Goal: Find specific page/section: Find specific page/section

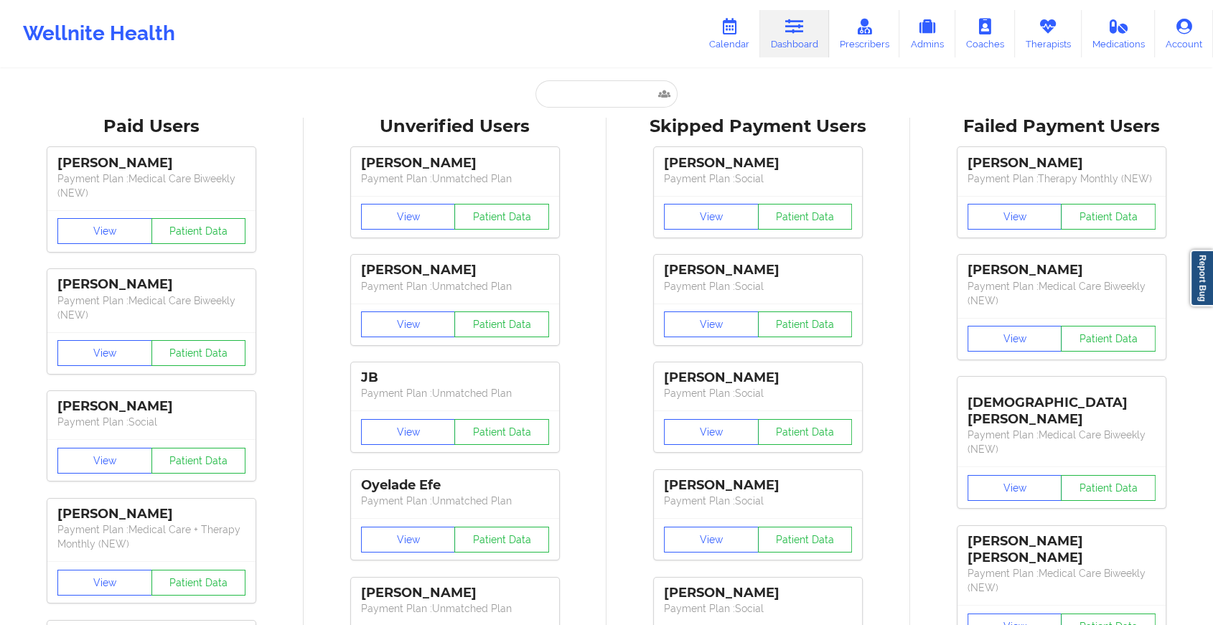
click at [535, 91] on input "text" at bounding box center [606, 93] width 142 height 27
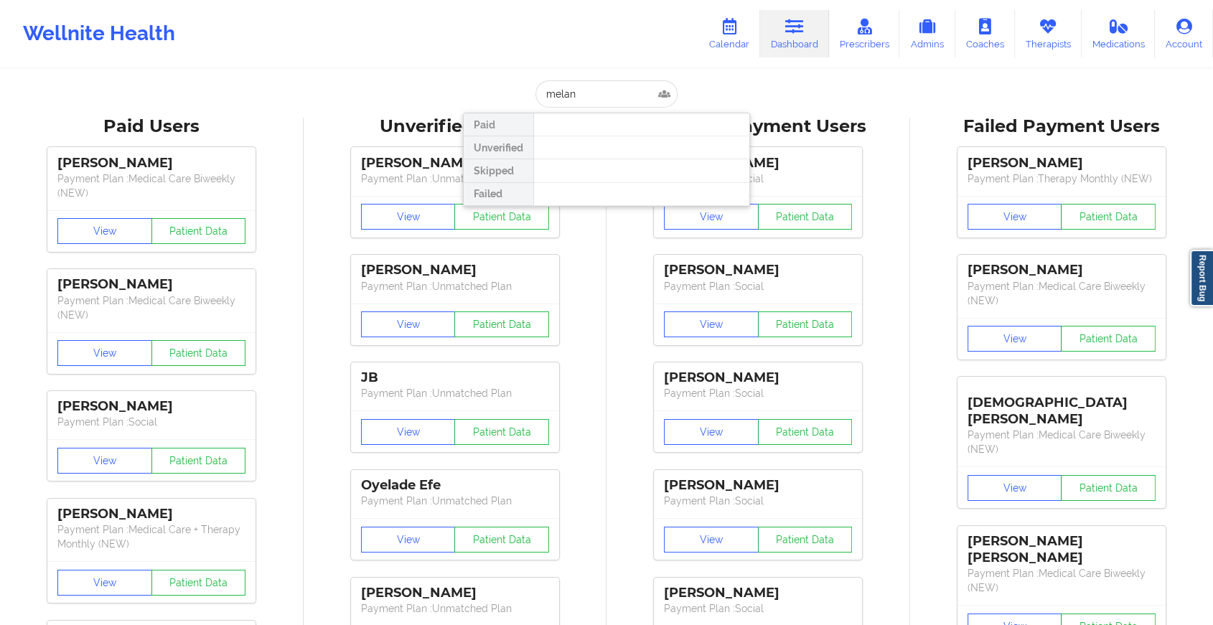
type input "[PERSON_NAME]"
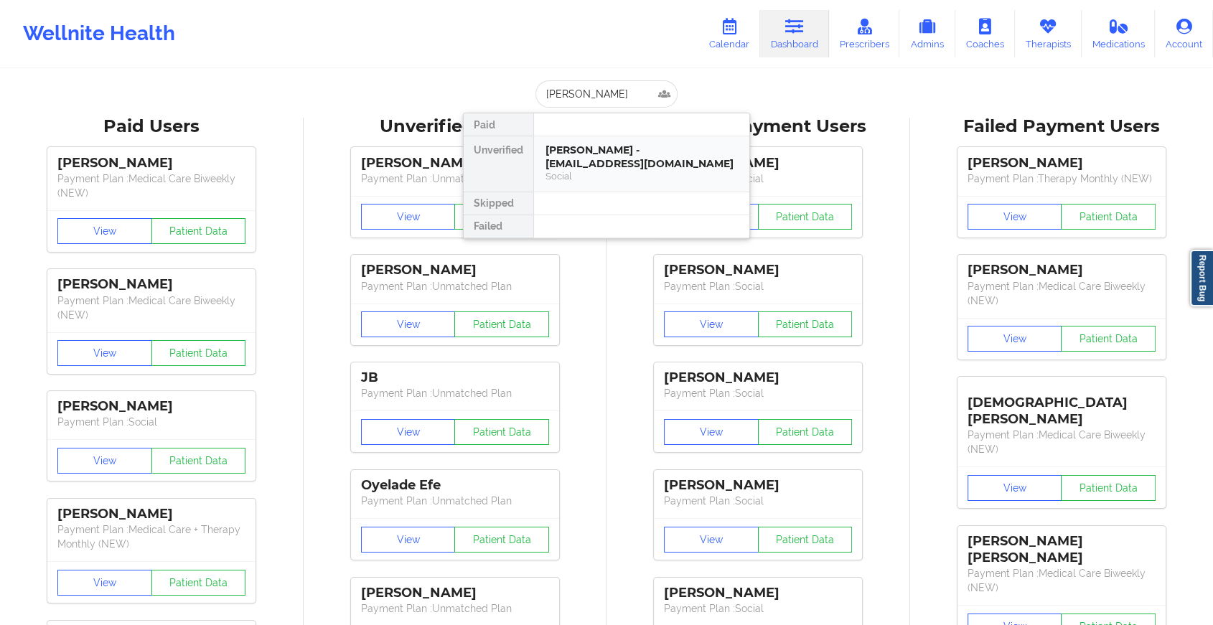
click at [599, 142] on div "[PERSON_NAME] - [EMAIL_ADDRESS][DOMAIN_NAME] Social" at bounding box center [641, 163] width 215 height 55
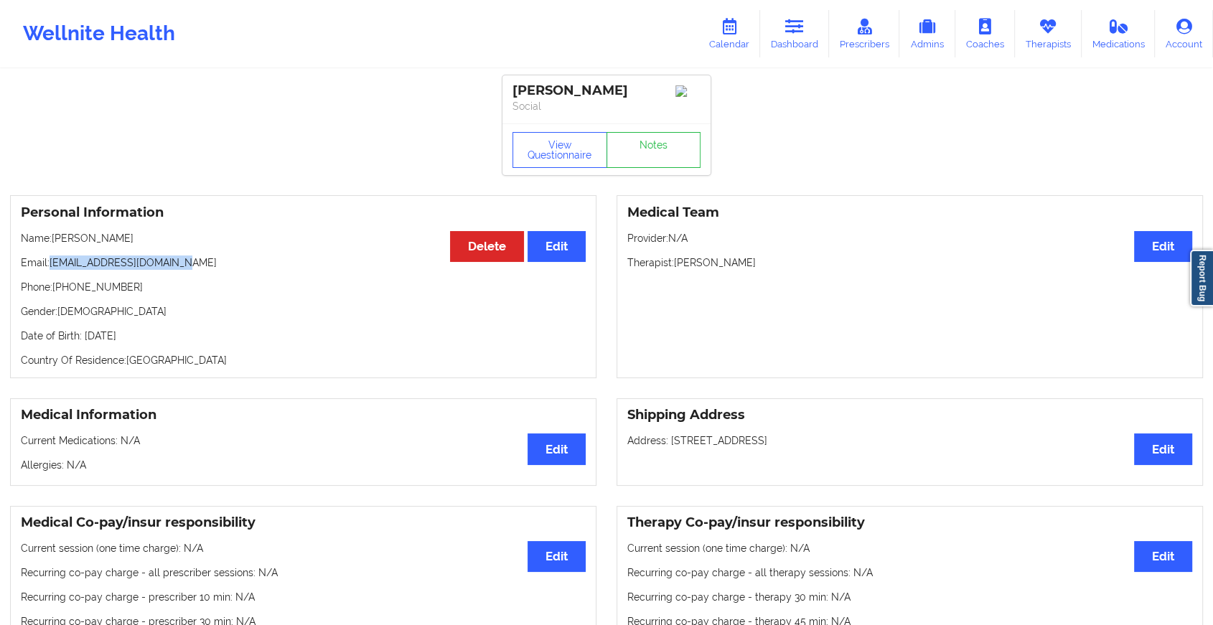
drag, startPoint x: 52, startPoint y: 268, endPoint x: 236, endPoint y: 270, distance: 184.5
click at [236, 270] on p "Email: [EMAIL_ADDRESS][DOMAIN_NAME]" at bounding box center [303, 263] width 565 height 14
copy p "[EMAIL_ADDRESS][DOMAIN_NAME]"
click at [772, 23] on link "Dashboard" at bounding box center [794, 33] width 69 height 47
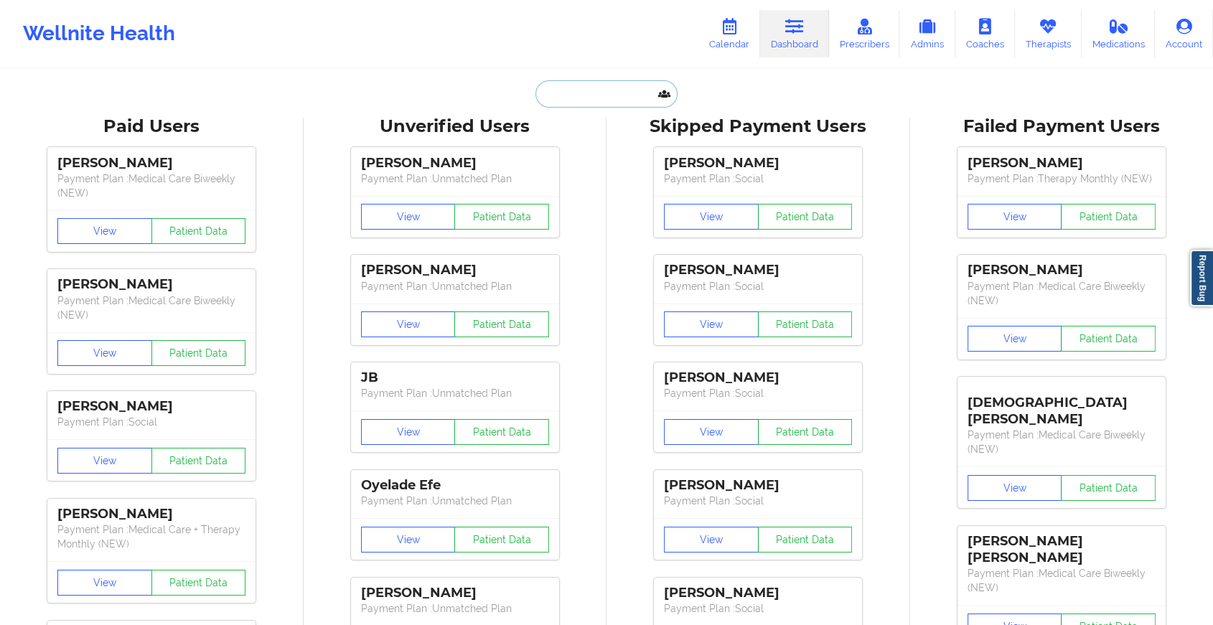
click at [561, 89] on input "text" at bounding box center [606, 93] width 142 height 27
paste input "[EMAIL_ADDRESS][DOMAIN_NAME]"
type input "[EMAIL_ADDRESS][DOMAIN_NAME]"
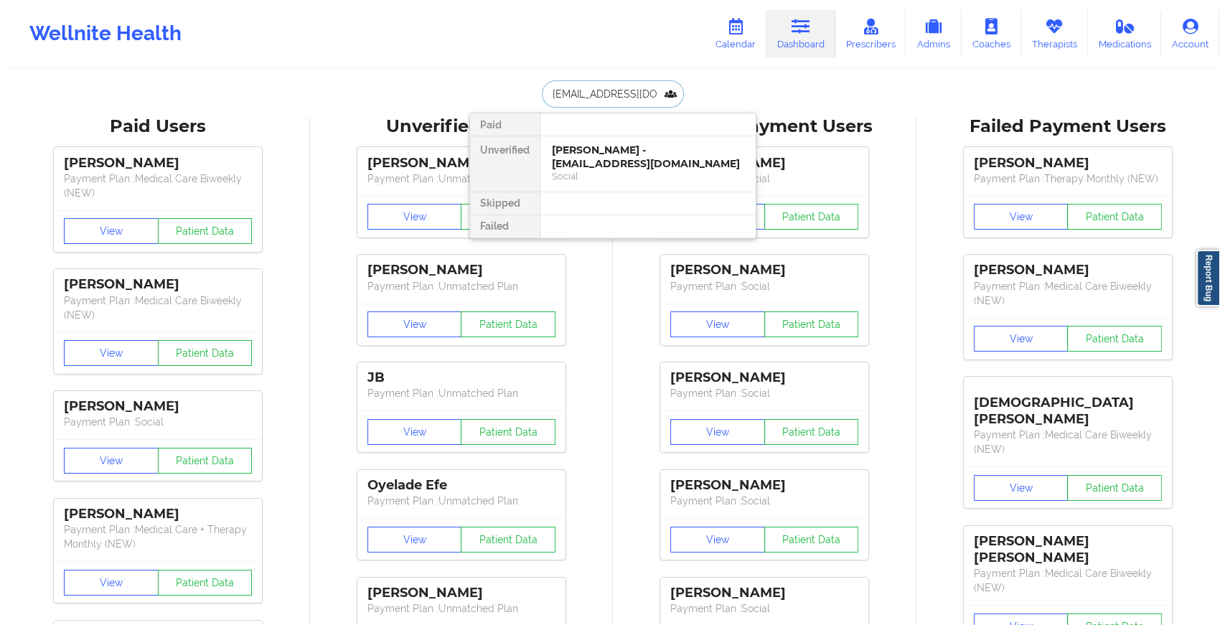
scroll to position [0, 23]
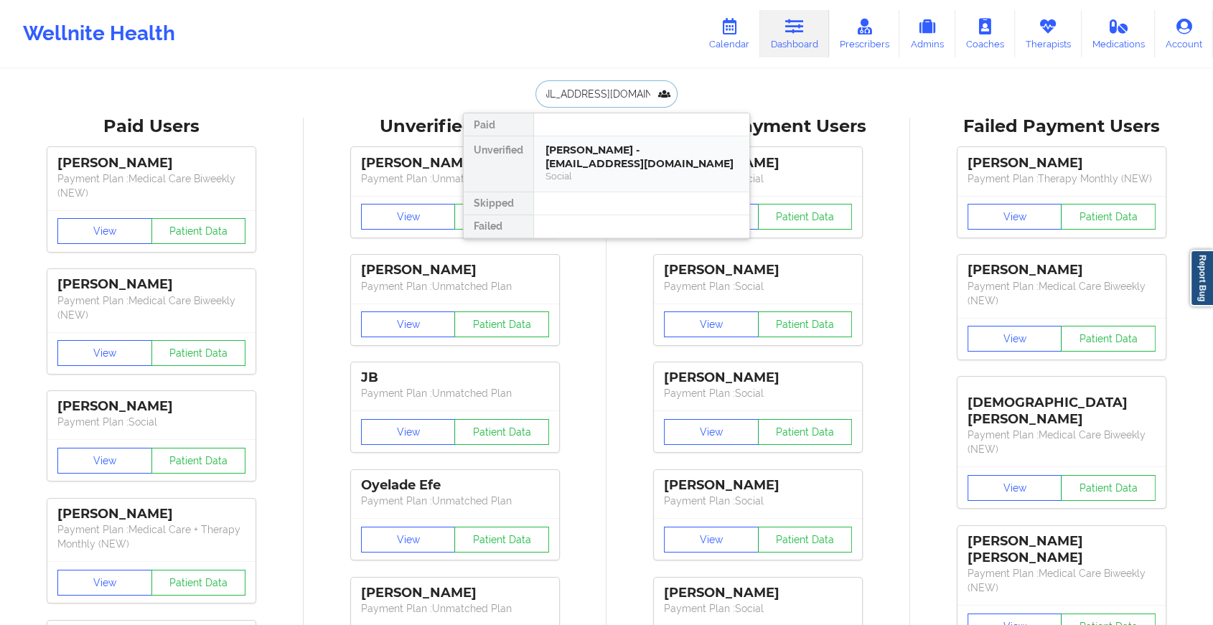
click at [614, 155] on div "[PERSON_NAME] - [EMAIL_ADDRESS][DOMAIN_NAME]" at bounding box center [641, 157] width 192 height 27
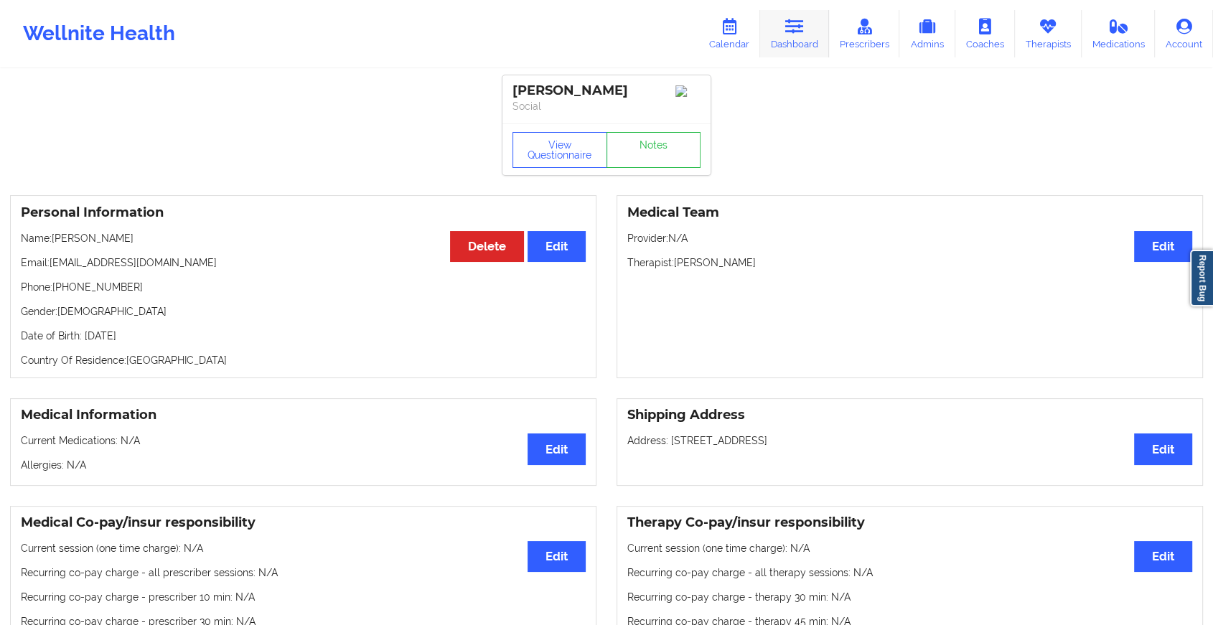
click at [792, 34] on link "Dashboard" at bounding box center [794, 33] width 69 height 47
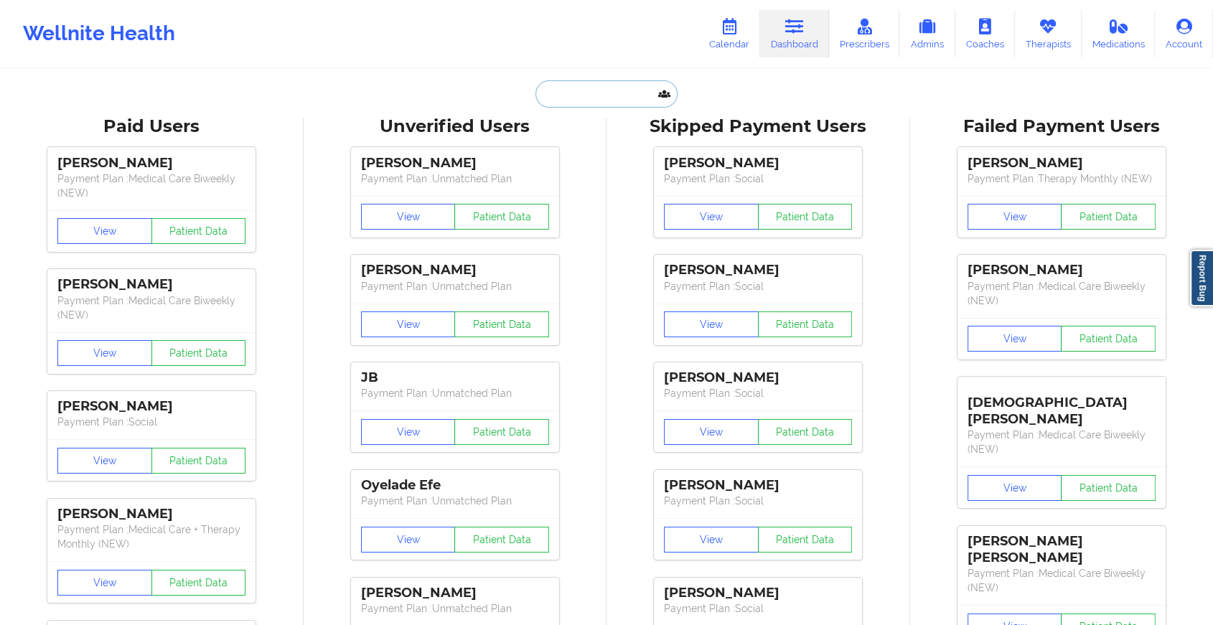
click at [633, 98] on input "text" at bounding box center [606, 93] width 142 height 27
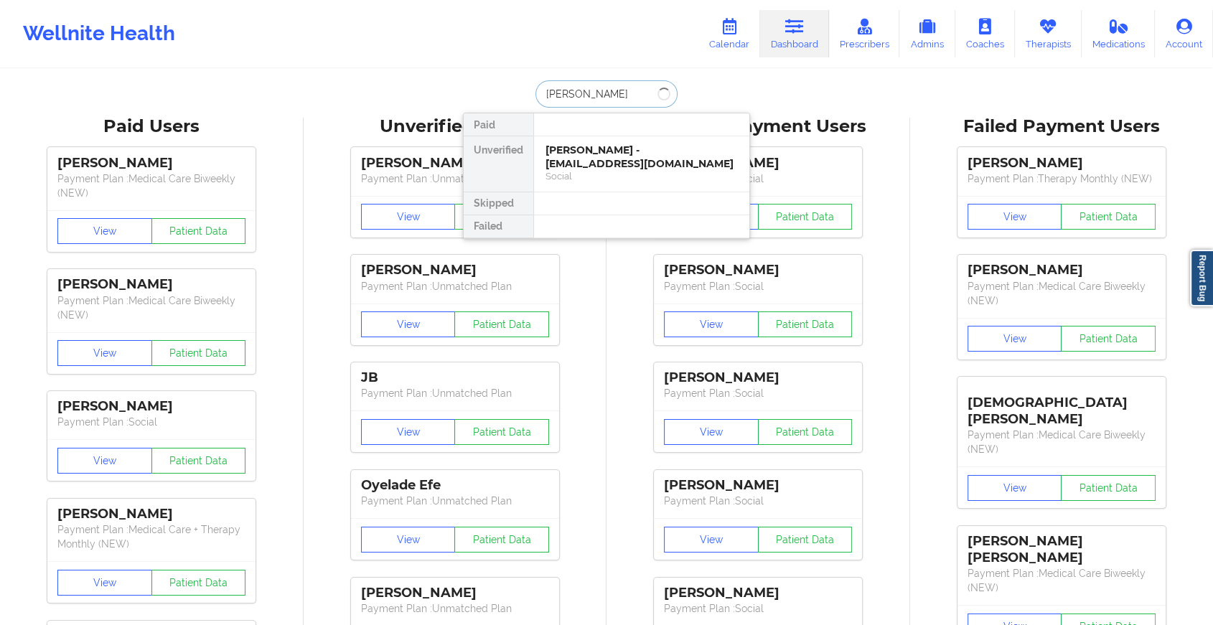
type input "antashia tr"
click at [646, 155] on div "[PERSON_NAME] - [EMAIL_ADDRESS][DOMAIN_NAME]" at bounding box center [641, 157] width 192 height 27
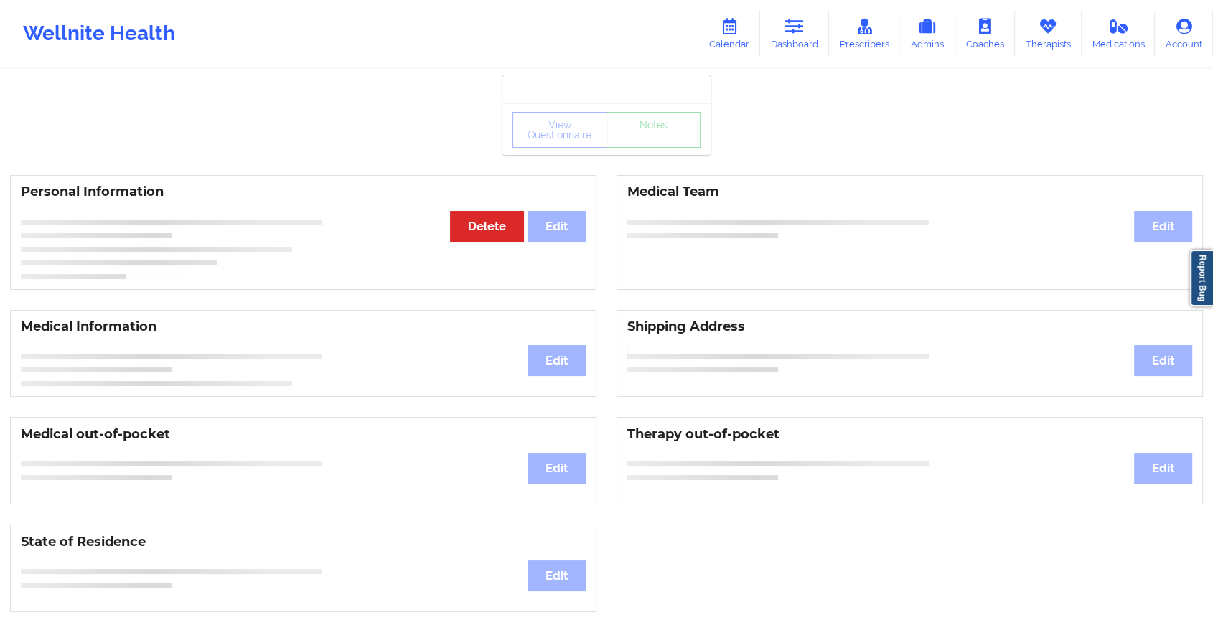
click at [653, 147] on div "View Questionnaire Notes" at bounding box center [606, 130] width 188 height 36
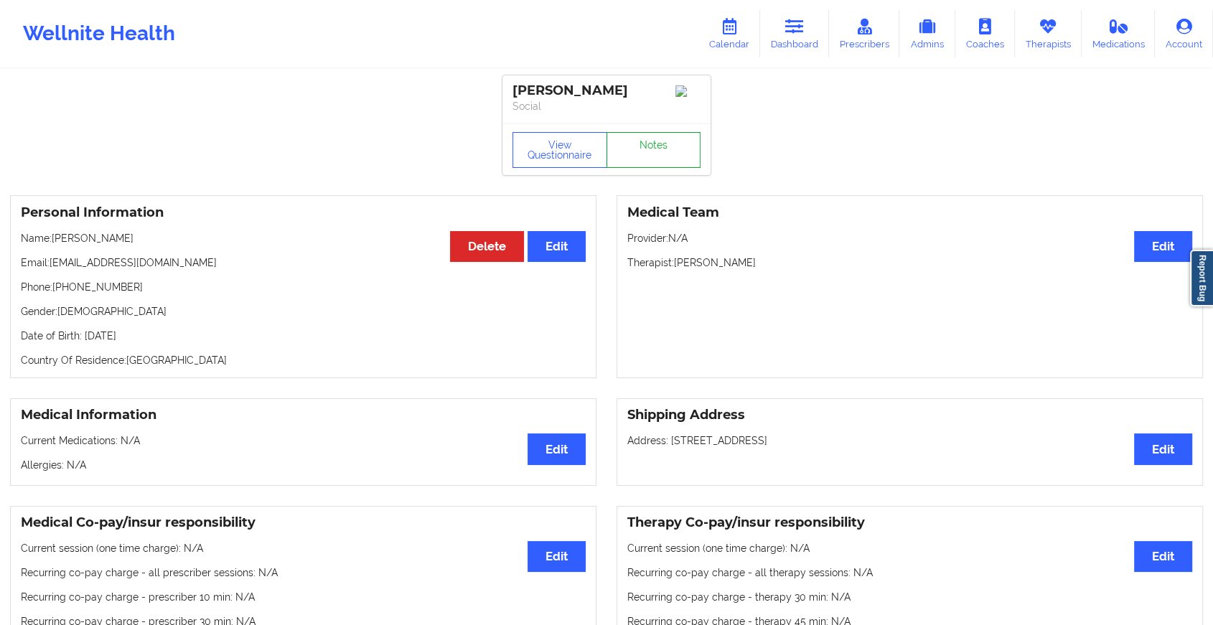
click at [653, 147] on link "Notes" at bounding box center [653, 150] width 95 height 36
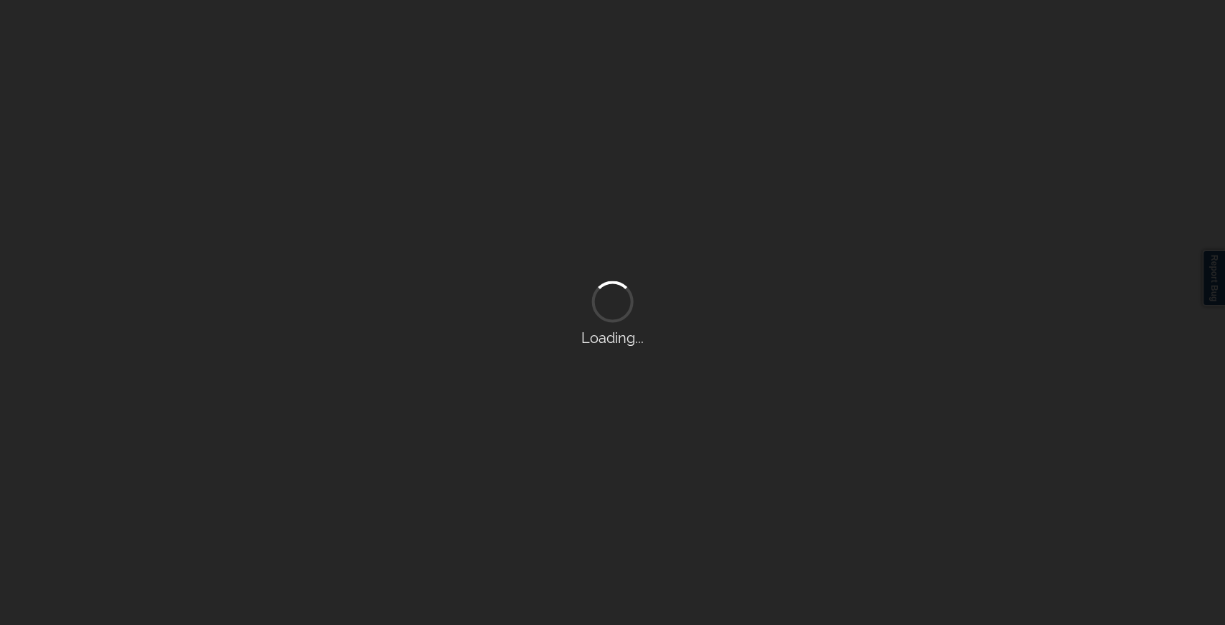
click at [785, 241] on div "Loading..." at bounding box center [612, 312] width 1225 height 625
